Goal: Information Seeking & Learning: Learn about a topic

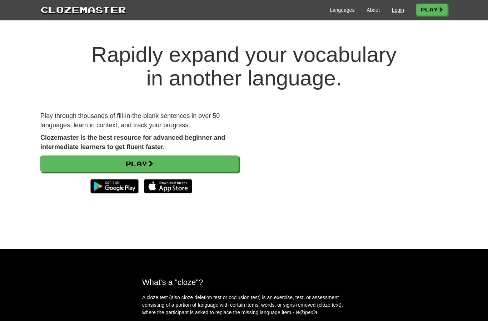
click at [394, 9] on link "Login" at bounding box center [398, 9] width 12 height 7
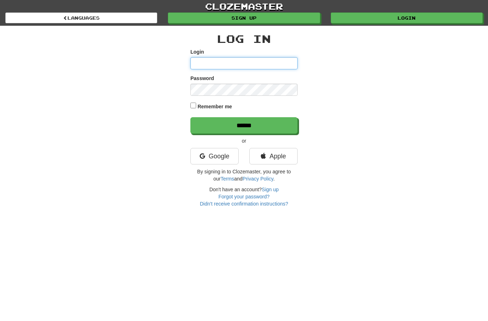
type input "**********"
click at [244, 125] on input "******" at bounding box center [244, 125] width 107 height 16
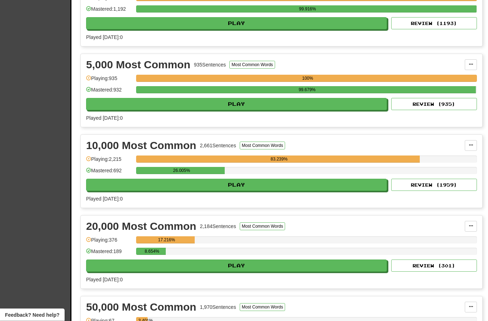
scroll to position [434, 0]
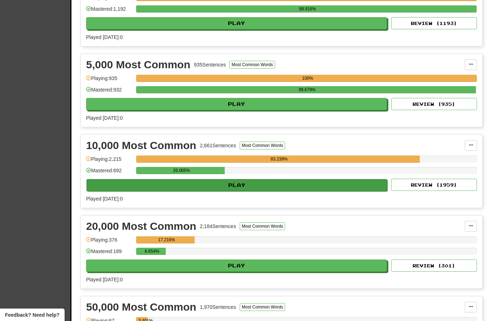
click at [298, 190] on button "Play" at bounding box center [237, 185] width 301 height 12
select select "**"
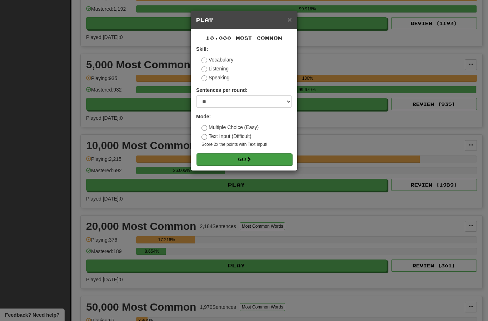
click at [254, 158] on button "Go" at bounding box center [245, 159] width 96 height 12
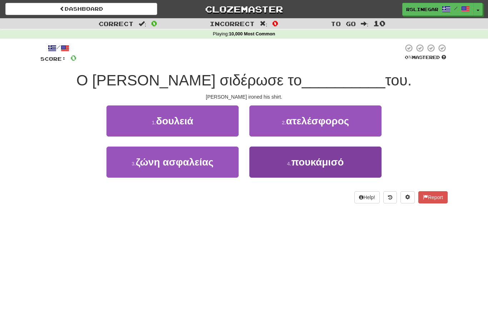
click at [330, 159] on span "πουκάμισό" at bounding box center [317, 162] width 53 height 11
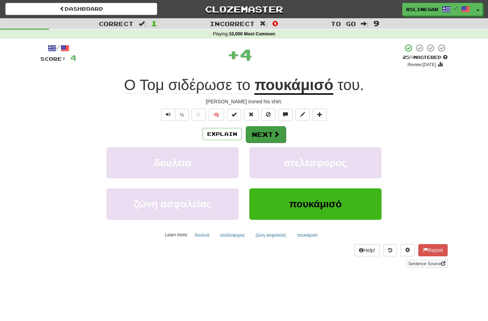
click at [268, 137] on button "Next" at bounding box center [266, 134] width 40 height 16
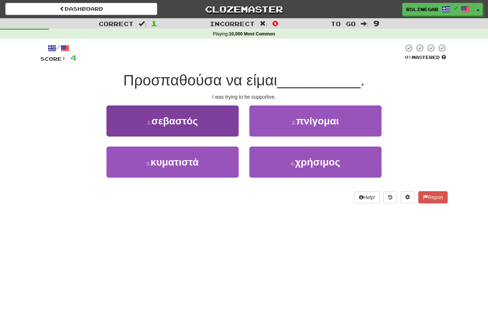
click at [191, 120] on span "σεβαστός" at bounding box center [175, 120] width 46 height 11
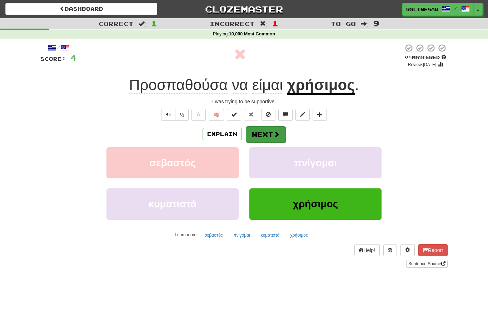
click at [270, 128] on button "Next" at bounding box center [266, 134] width 40 height 16
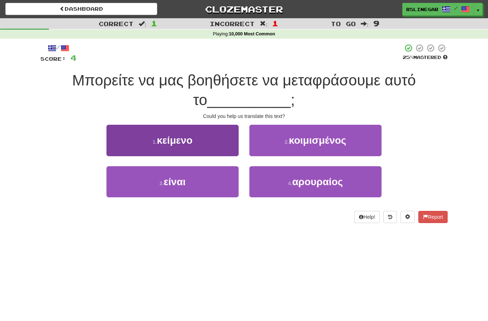
click at [194, 141] on button "1 . κείμενο" at bounding box center [173, 140] width 132 height 31
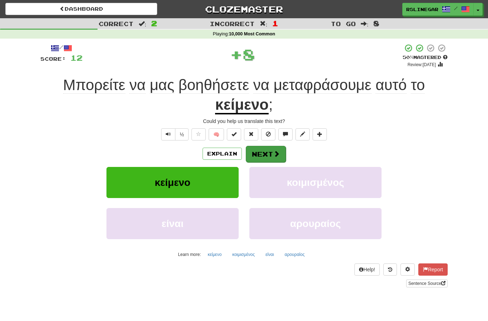
click at [270, 151] on button "Next" at bounding box center [266, 154] width 40 height 16
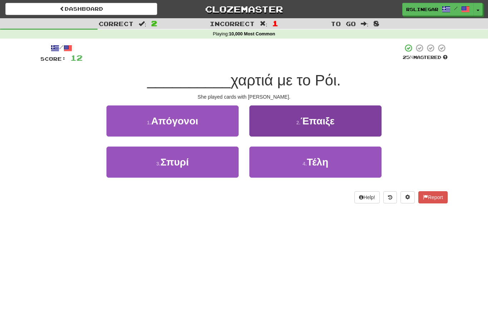
click at [324, 124] on span "Έπαιξε" at bounding box center [318, 120] width 34 height 11
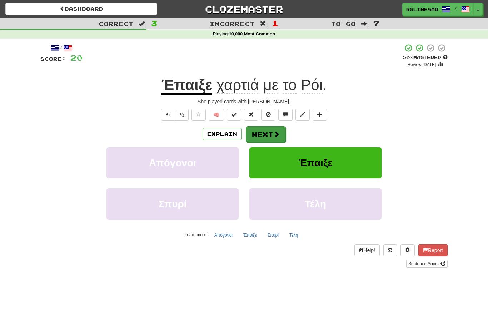
click at [266, 132] on button "Next" at bounding box center [266, 134] width 40 height 16
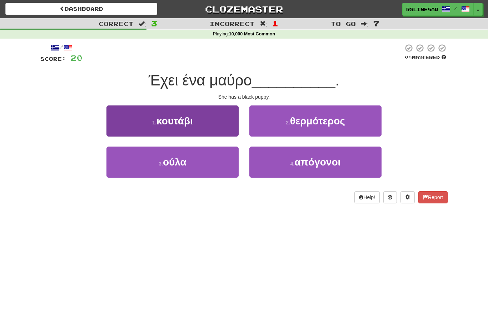
click at [189, 123] on span "κουτάβι" at bounding box center [175, 120] width 36 height 11
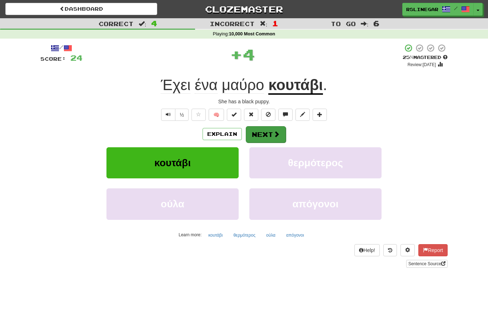
click at [271, 130] on button "Next" at bounding box center [266, 134] width 40 height 16
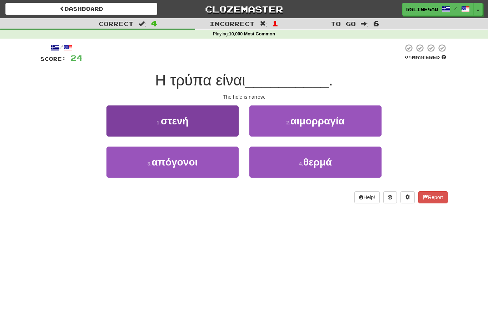
click at [184, 126] on button "1 . στενή" at bounding box center [173, 120] width 132 height 31
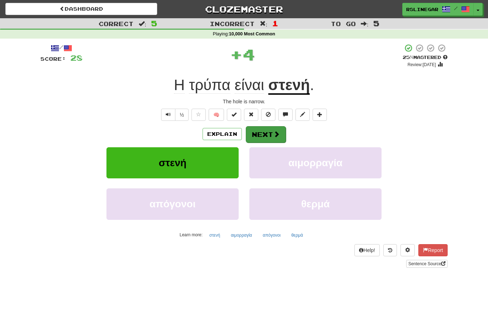
click at [270, 130] on button "Next" at bounding box center [266, 134] width 40 height 16
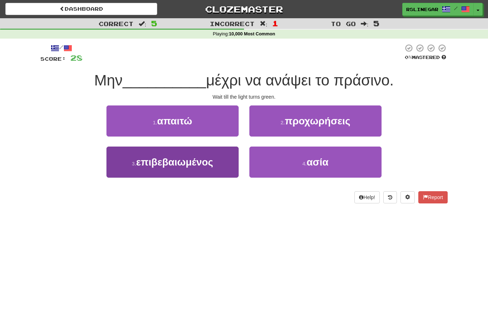
click at [186, 164] on span "επιβεβαιωμένος" at bounding box center [174, 162] width 77 height 11
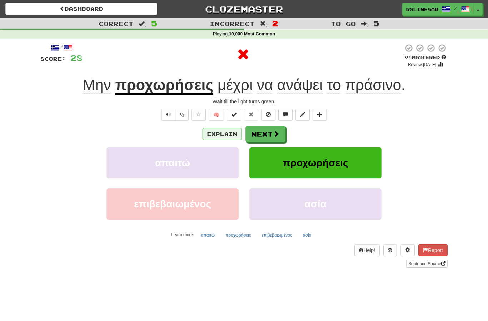
click at [222, 133] on button "Explain" at bounding box center [222, 134] width 39 height 12
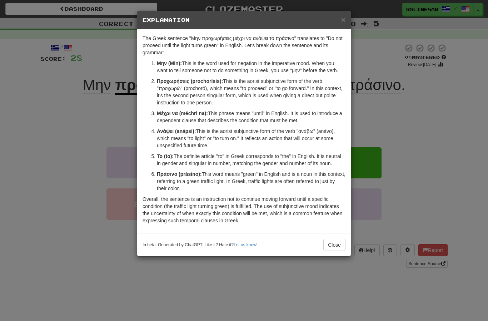
click at [251, 274] on div "× Explanation The Greek sentence "Μην προχωρήσεις μέχρι να ανάψει το πράσινο" t…" at bounding box center [244, 160] width 488 height 321
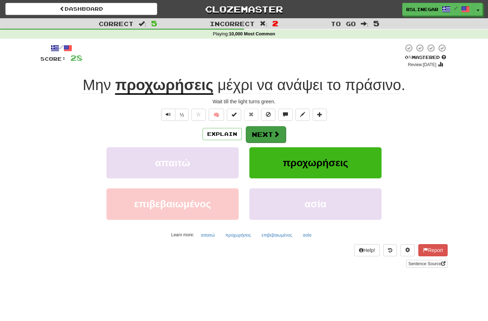
click at [262, 134] on button "Next" at bounding box center [266, 134] width 40 height 16
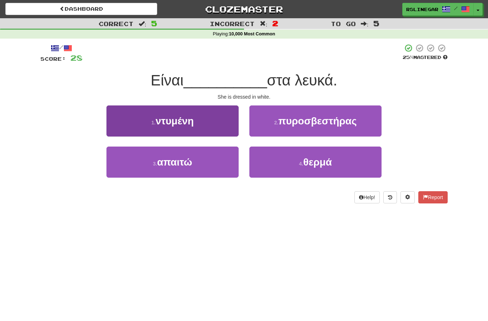
click at [188, 123] on span "ντυμένη" at bounding box center [174, 120] width 38 height 11
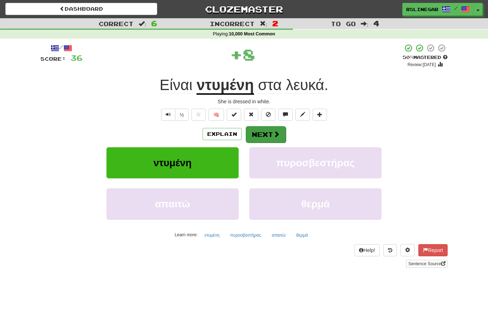
click at [262, 132] on button "Next" at bounding box center [266, 134] width 40 height 16
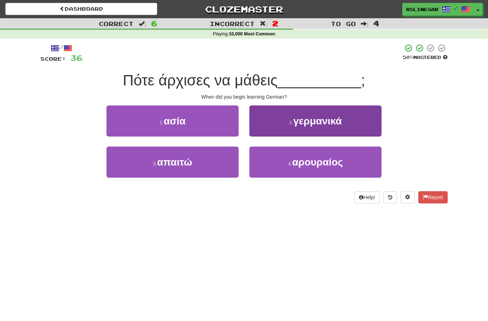
click at [332, 125] on span "γερμανικά" at bounding box center [317, 120] width 49 height 11
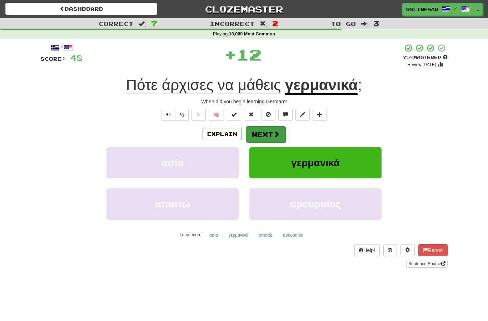
click at [268, 133] on button "Next" at bounding box center [266, 134] width 40 height 16
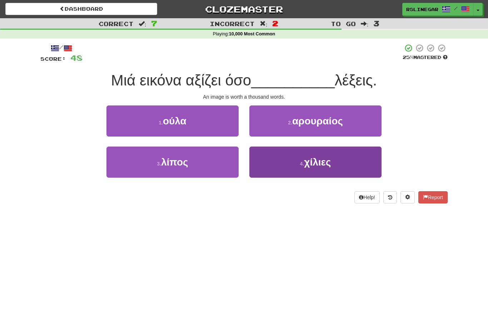
click at [323, 166] on span "χίλιες" at bounding box center [317, 162] width 27 height 11
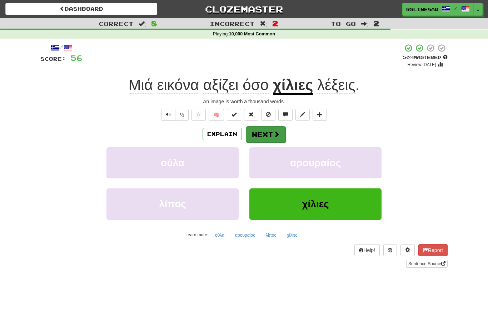
click at [268, 132] on button "Next" at bounding box center [266, 134] width 40 height 16
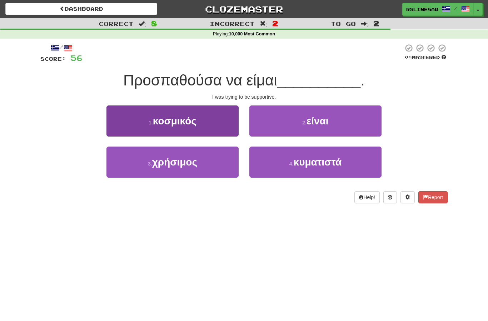
click at [207, 133] on button "1 . κοσμικός" at bounding box center [173, 120] width 132 height 31
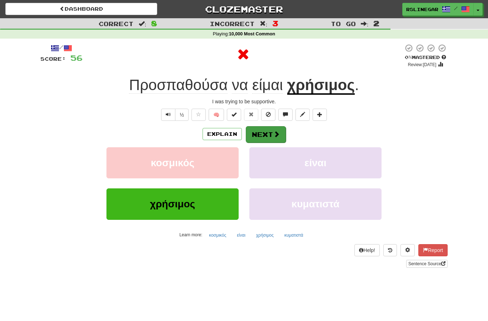
click at [273, 132] on span at bounding box center [276, 134] width 6 height 6
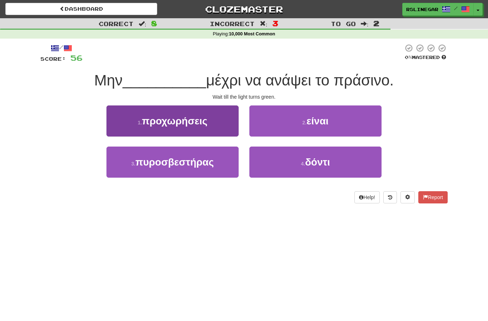
click at [202, 124] on span "προχωρήσεις" at bounding box center [174, 120] width 65 height 11
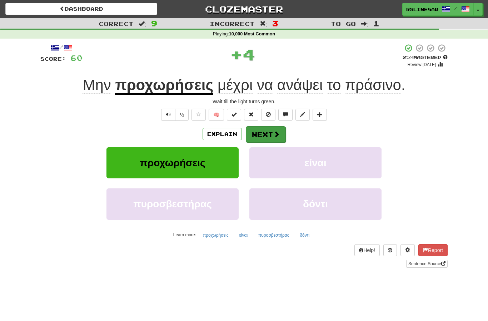
click at [273, 132] on span at bounding box center [276, 134] width 6 height 6
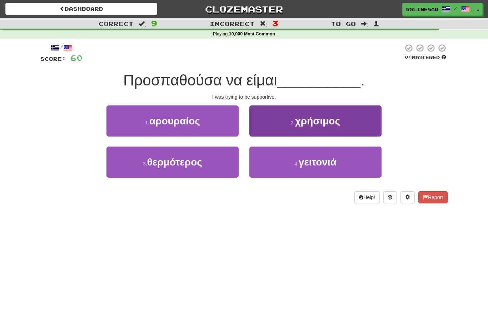
click at [317, 128] on button "2 . χρήσιμος" at bounding box center [316, 120] width 132 height 31
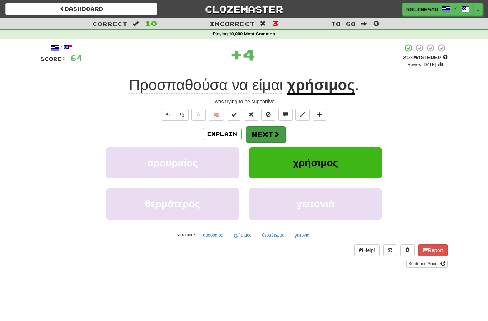
click at [272, 133] on button "Next" at bounding box center [266, 134] width 40 height 16
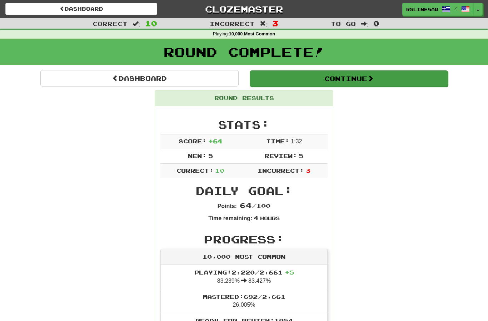
click at [361, 75] on button "Continue" at bounding box center [349, 78] width 198 height 16
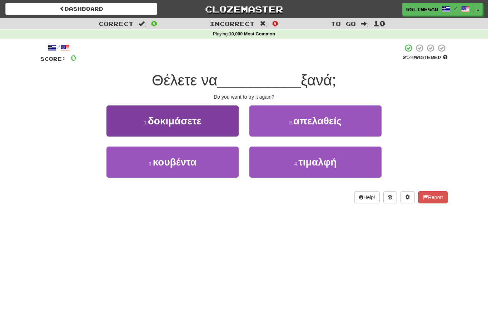
click at [194, 127] on button "1 . δοκιμάσετε" at bounding box center [173, 120] width 132 height 31
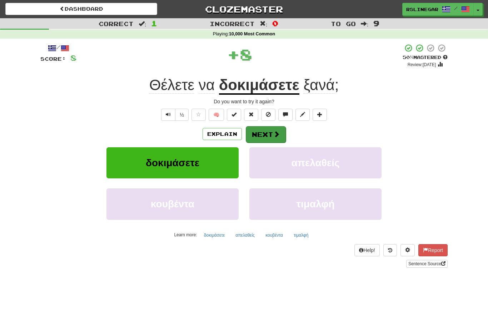
click at [271, 130] on button "Next" at bounding box center [266, 134] width 40 height 16
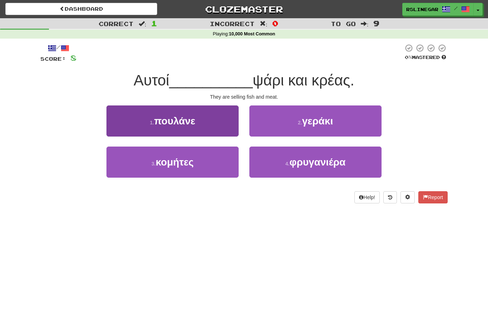
click at [201, 124] on button "1 . πουλάνε" at bounding box center [173, 120] width 132 height 31
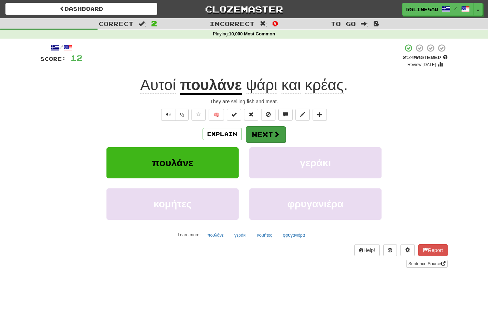
click at [271, 132] on button "Next" at bounding box center [266, 134] width 40 height 16
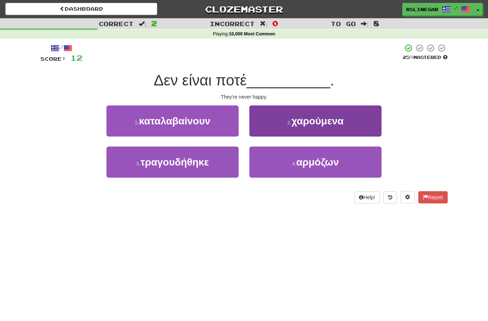
click at [339, 127] on button "2 . χαρούμενα" at bounding box center [316, 120] width 132 height 31
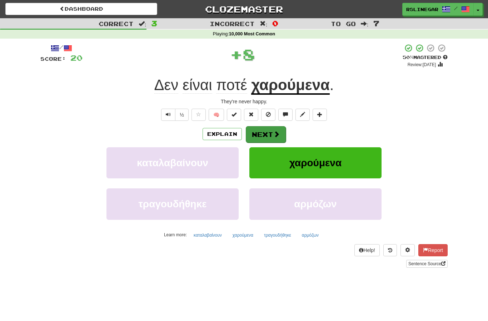
click at [266, 136] on button "Next" at bounding box center [266, 134] width 40 height 16
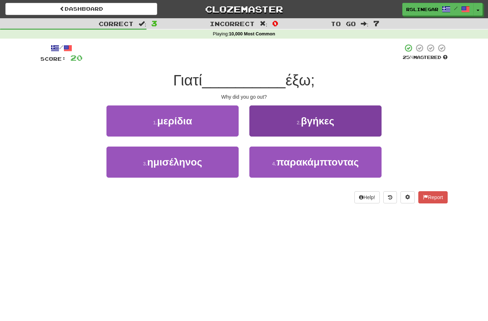
click at [330, 115] on span "βγήκες" at bounding box center [317, 120] width 33 height 11
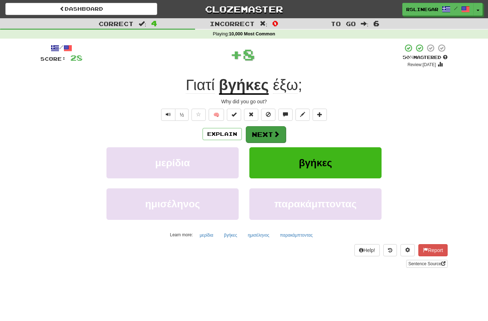
click at [269, 132] on button "Next" at bounding box center [266, 134] width 40 height 16
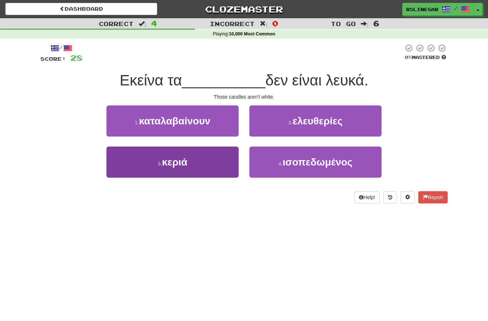
click at [194, 165] on button "3 . κεριά" at bounding box center [173, 162] width 132 height 31
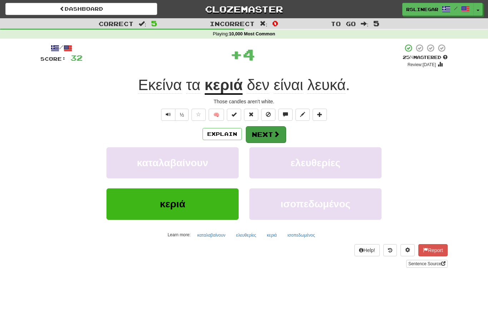
click at [267, 128] on button "Next" at bounding box center [266, 134] width 40 height 16
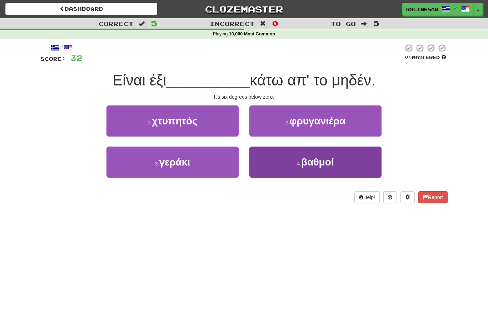
click at [323, 158] on span "βαθμοί" at bounding box center [317, 162] width 33 height 11
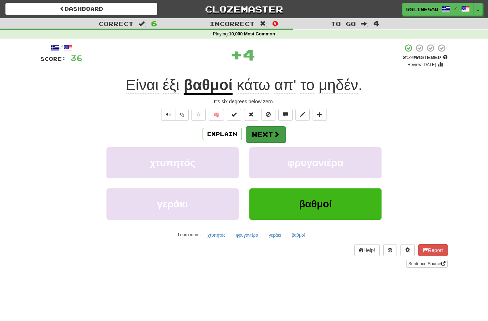
click at [272, 126] on button "Next" at bounding box center [266, 134] width 40 height 16
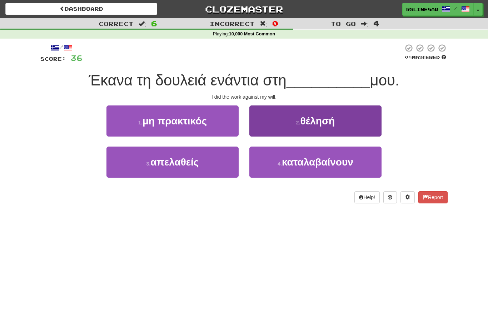
click at [344, 125] on button "2 . θέλησή" at bounding box center [316, 120] width 132 height 31
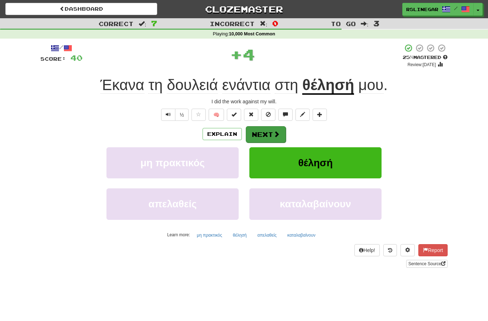
click at [277, 133] on span at bounding box center [276, 134] width 6 height 6
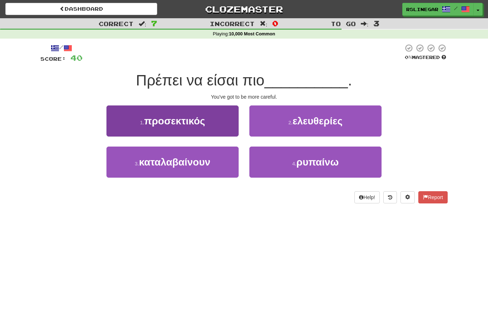
click at [197, 123] on span "προσεκτικός" at bounding box center [174, 120] width 61 height 11
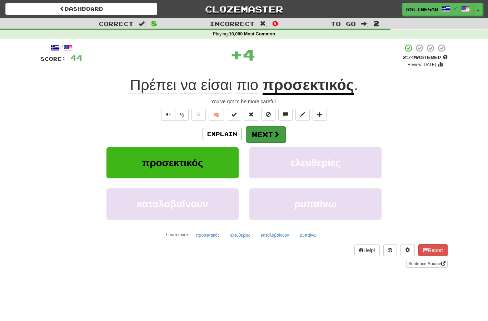
click at [277, 131] on span at bounding box center [276, 134] width 6 height 6
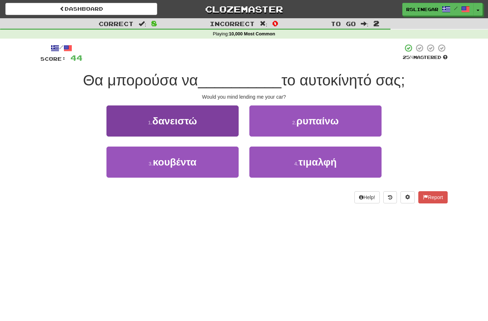
click at [184, 122] on span "δανειστώ" at bounding box center [174, 120] width 45 height 11
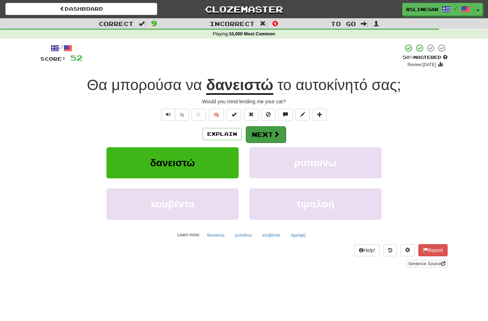
click at [271, 133] on button "Next" at bounding box center [266, 134] width 40 height 16
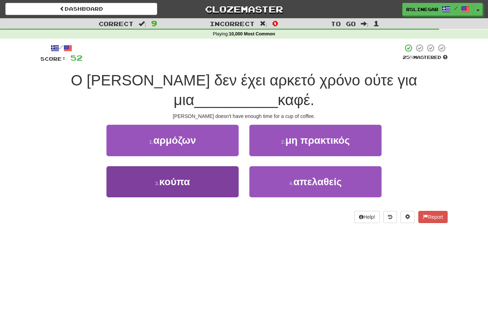
click at [189, 176] on span "κούπα" at bounding box center [174, 181] width 31 height 11
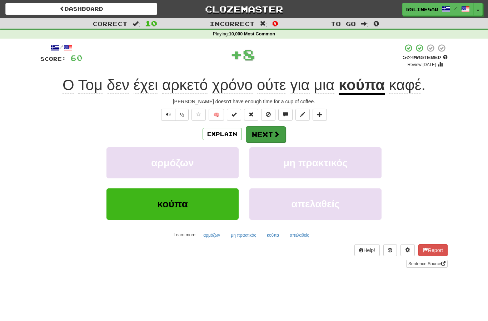
click at [266, 135] on button "Next" at bounding box center [266, 134] width 40 height 16
